Goal: Task Accomplishment & Management: Complete application form

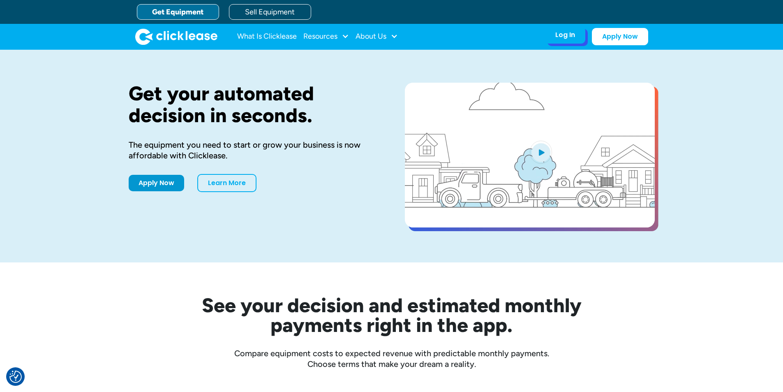
click at [567, 42] on div "Log In Account login I use Clicklease to get my equipment Partner Portal I offe…" at bounding box center [565, 34] width 40 height 17
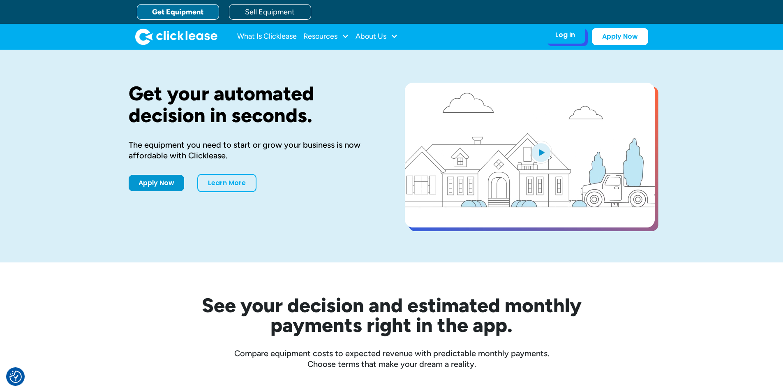
click at [566, 37] on div "Log In" at bounding box center [565, 35] width 20 height 8
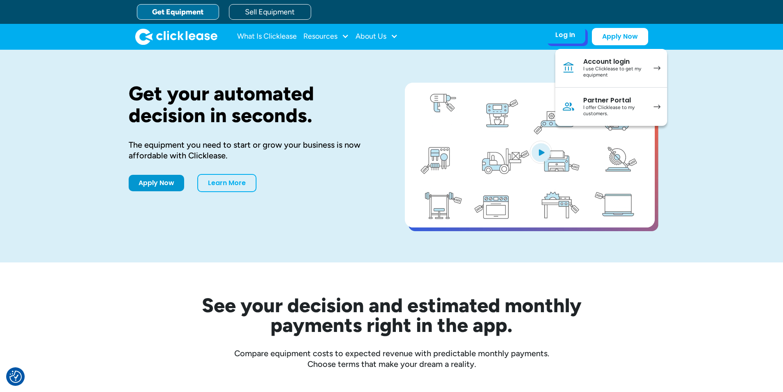
click at [604, 63] on div "Account login" at bounding box center [614, 62] width 62 height 8
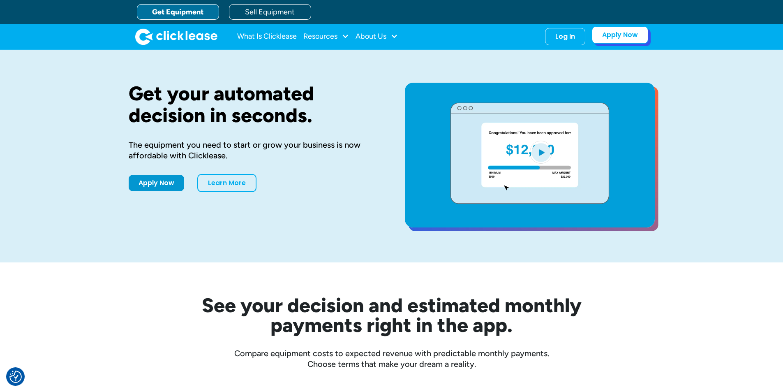
click at [619, 36] on link "Apply Now" at bounding box center [620, 34] width 56 height 17
